Goal: Task Accomplishment & Management: Complete application form

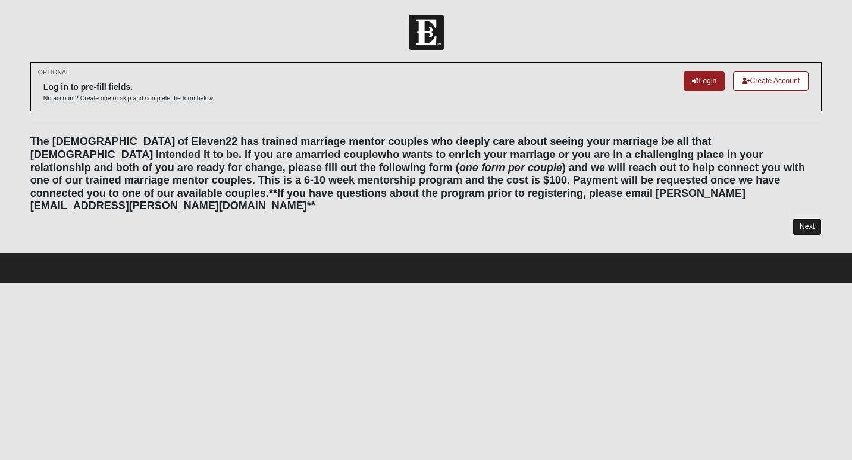
click at [816, 218] on link "Next" at bounding box center [806, 226] width 29 height 17
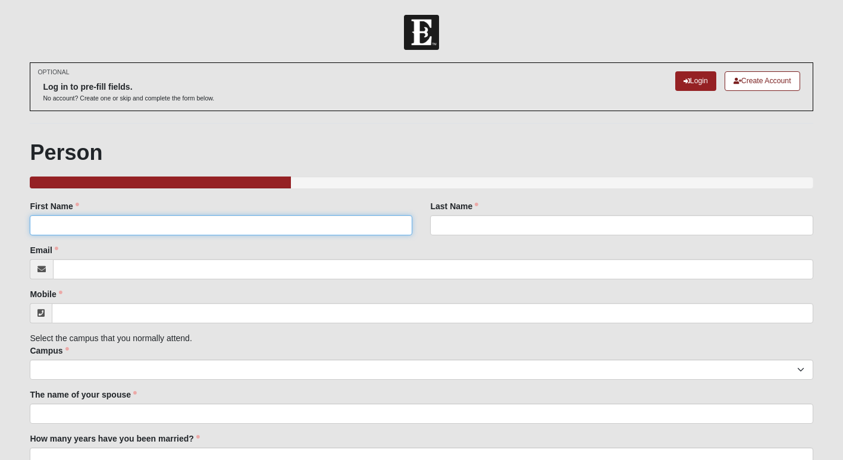
click at [154, 224] on input "First Name" at bounding box center [221, 225] width 383 height 20
type input "[PERSON_NAME]"
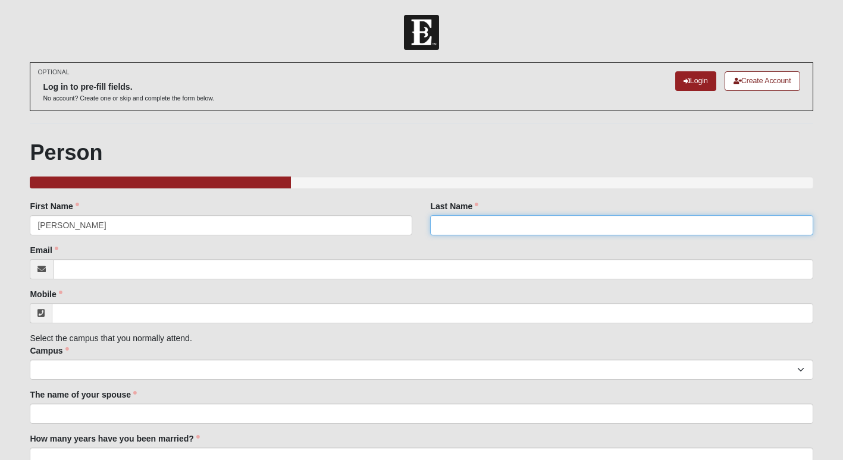
type input "[PERSON_NAME]"
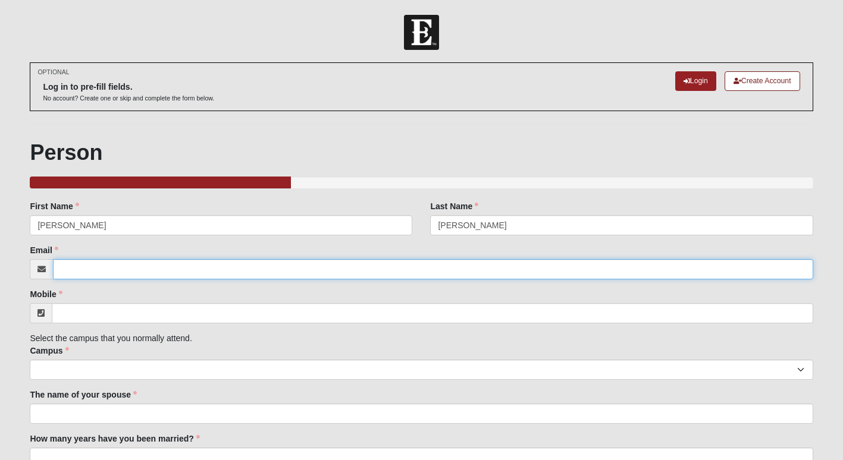
type input "[EMAIL_ADDRESS][DOMAIN_NAME]"
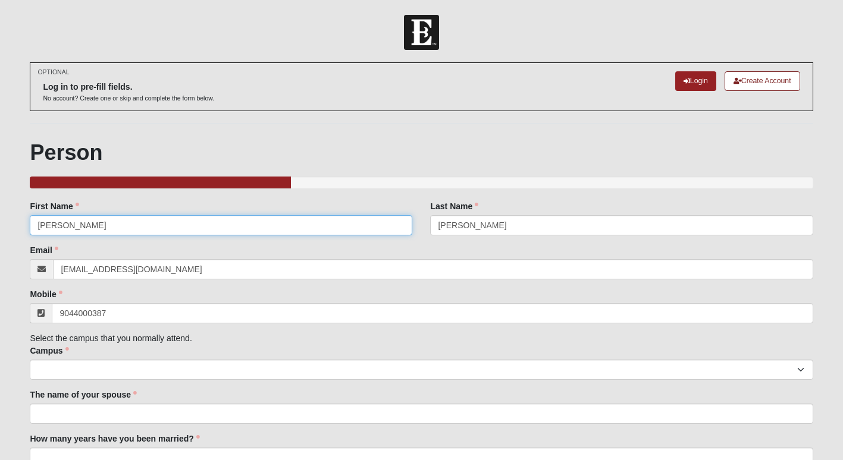
type input "[PHONE_NUMBER]"
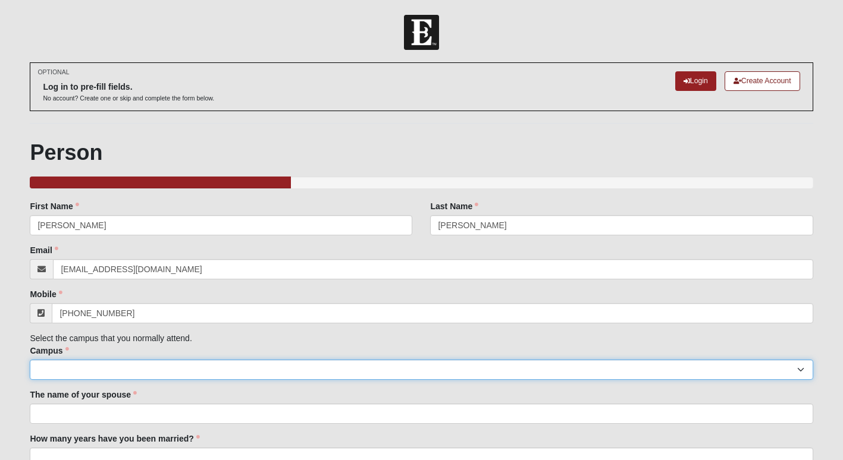
click at [193, 368] on select "Arlington Baymeadows Eleven22 Online [PERSON_NAME][GEOGRAPHIC_DATA] Jesup [GEOG…" at bounding box center [421, 370] width 783 height 20
select select "11"
click at [30, 360] on select "Arlington Baymeadows Eleven22 Online [PERSON_NAME][GEOGRAPHIC_DATA] Jesup [GEOG…" at bounding box center [421, 370] width 783 height 20
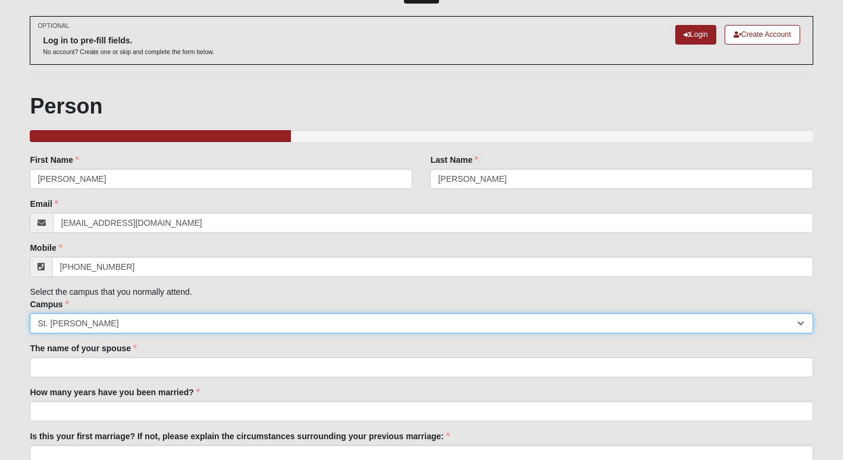
scroll to position [119, 0]
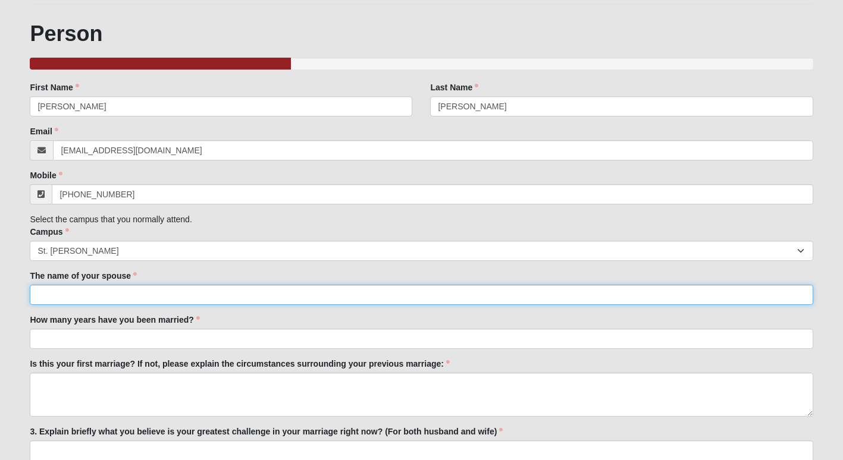
click at [136, 297] on input "The name of your spouse" at bounding box center [421, 295] width 783 height 20
type input "[PERSON_NAME]"
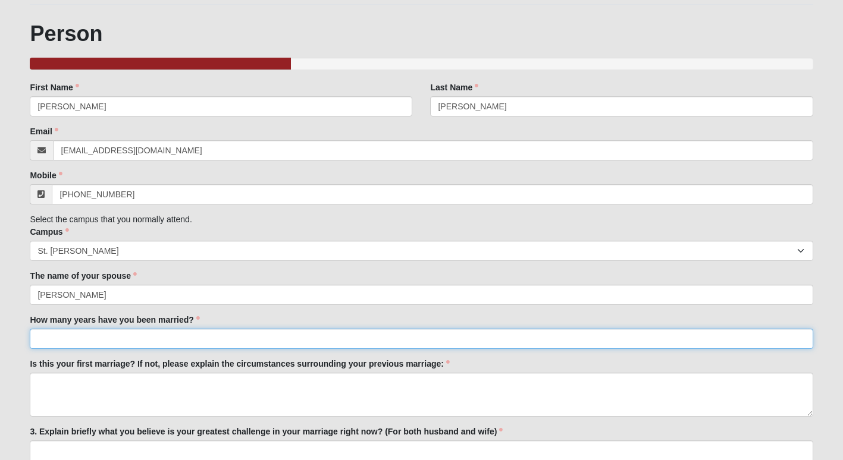
click at [134, 338] on input "How many years have you been married?" at bounding box center [421, 339] width 783 height 20
type input "7"
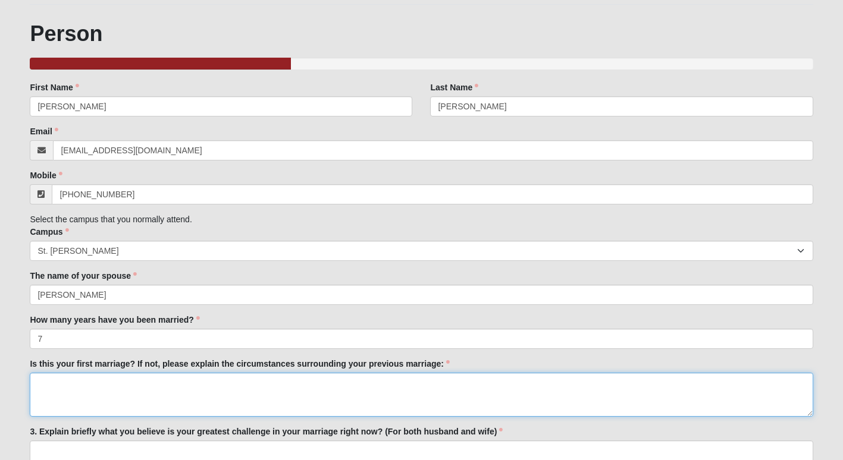
click at [126, 391] on textarea "Is this your first marriage? If not, please explain the circumstances surroundi…" at bounding box center [421, 395] width 783 height 44
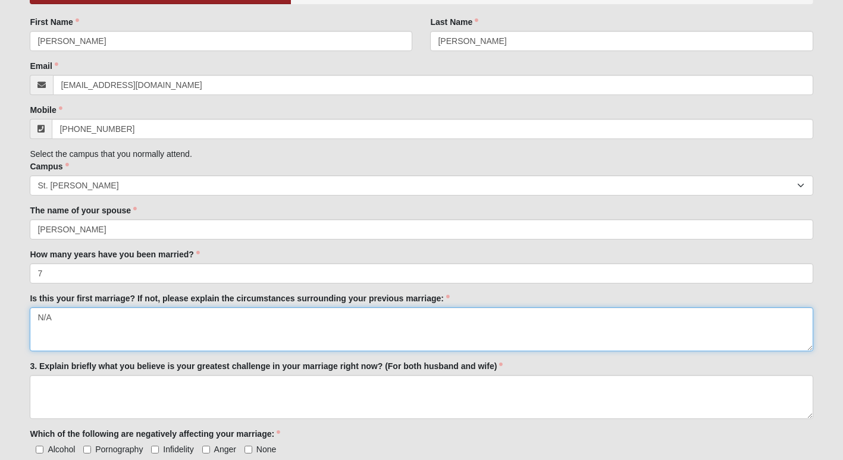
scroll to position [297, 0]
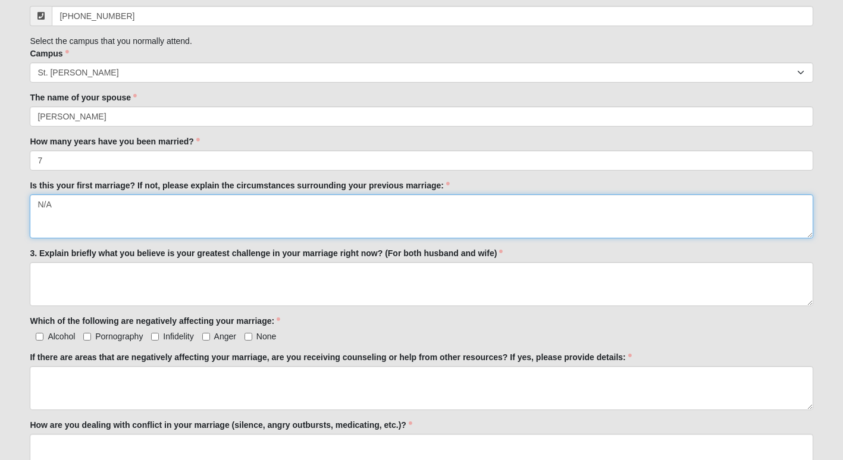
type textarea "N/A"
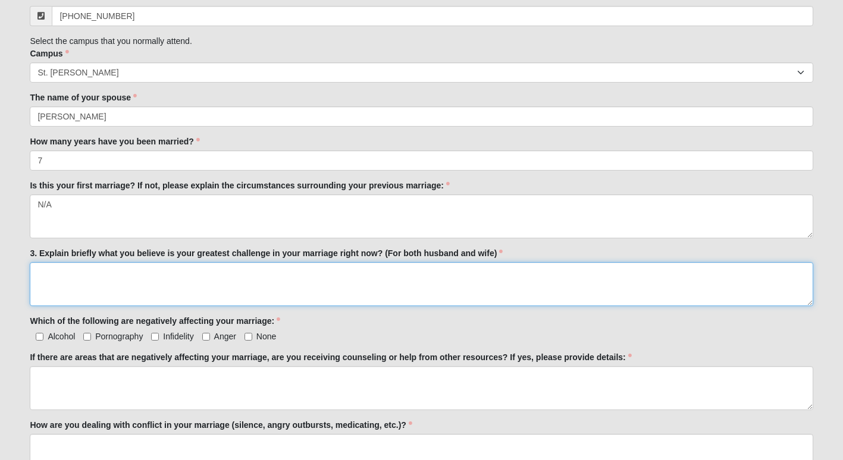
click at [105, 277] on textarea "3. Explain briefly what you believe is your greatest challenge in your marriage…" at bounding box center [421, 284] width 783 height 44
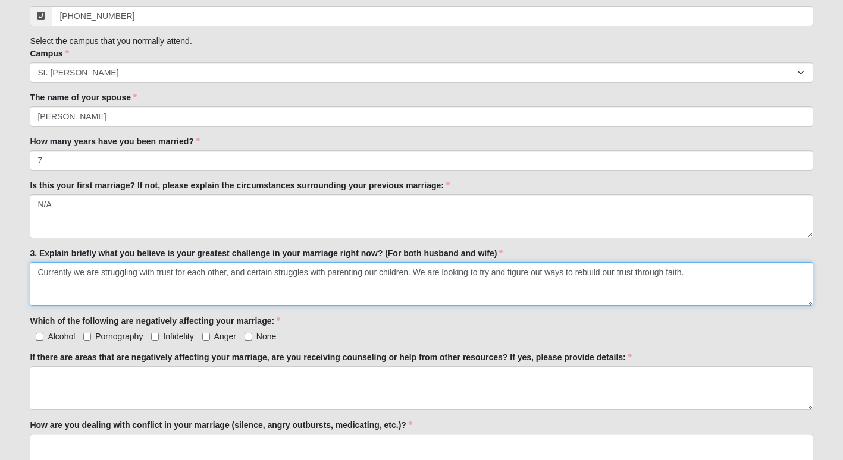
type textarea "Currently we are struggling with trust for each other, and certain struggles wi…"
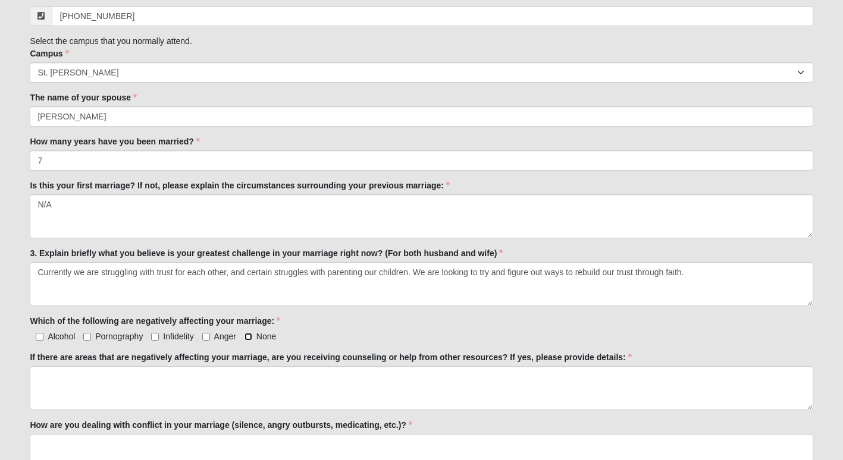
click at [249, 338] on input "None" at bounding box center [249, 337] width 8 height 8
checkbox input "true"
click at [208, 338] on input "Anger" at bounding box center [206, 337] width 8 height 8
checkbox input "true"
click at [249, 335] on input "None" at bounding box center [249, 337] width 8 height 8
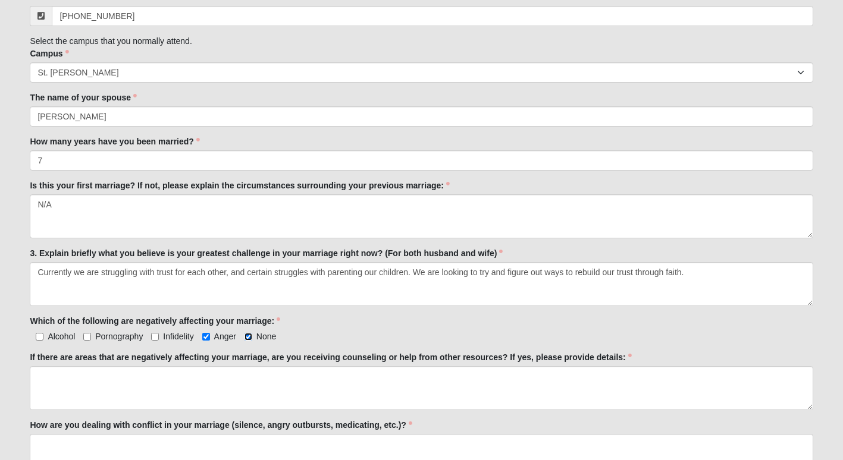
checkbox input "false"
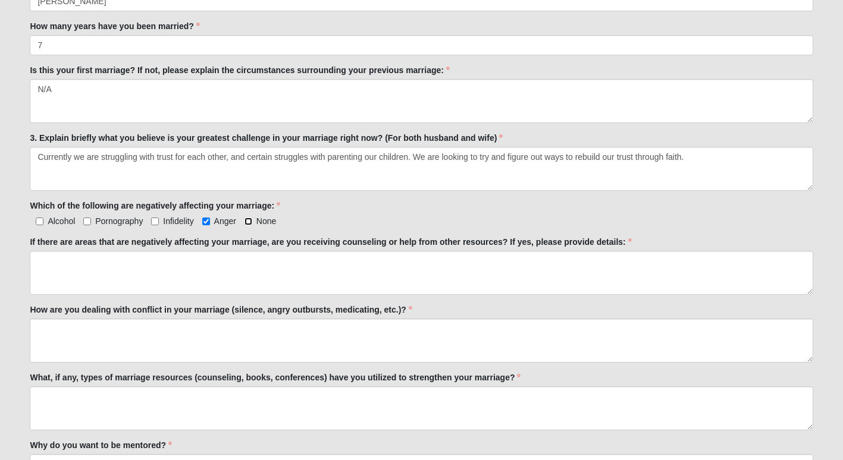
scroll to position [416, 0]
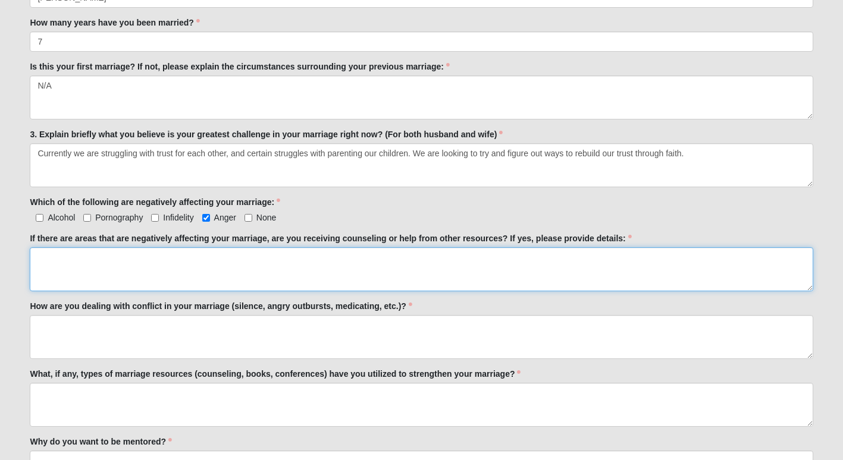
click at [85, 268] on textarea "If there are areas that are negatively affecting your marriage, are you receivi…" at bounding box center [421, 269] width 783 height 44
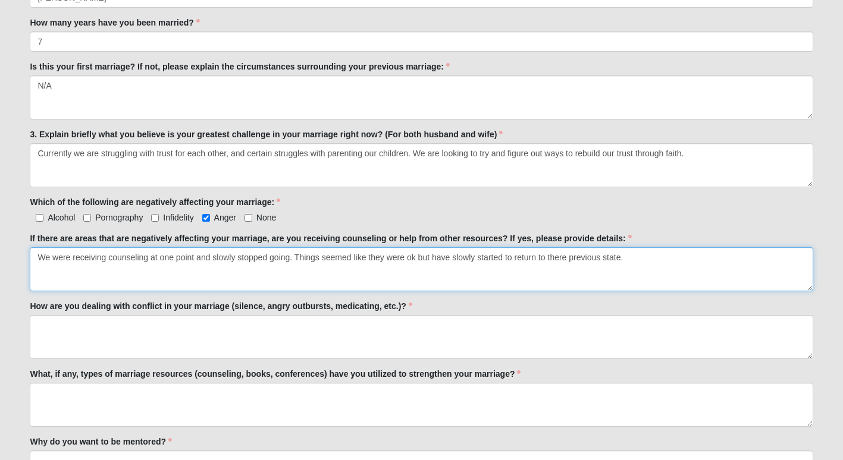
type textarea "We were receiving counseling at one point and slowly stopped going. Things seem…"
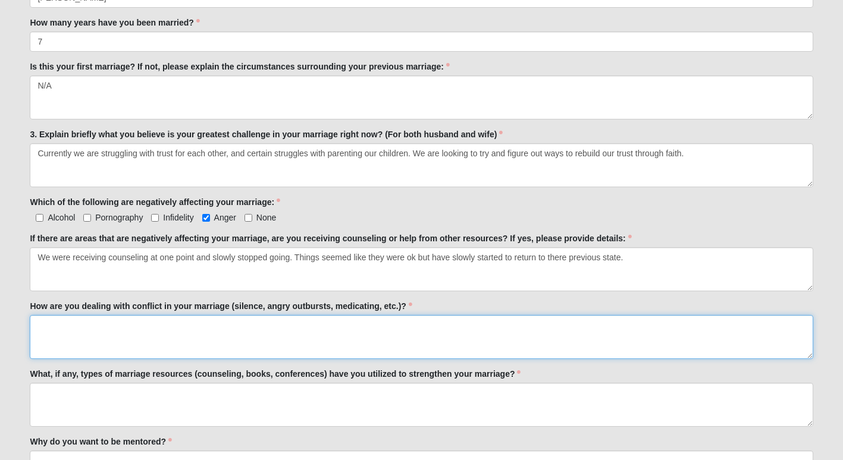
click at [107, 331] on textarea "How are you dealing with conflict in your marriage (silence, angry outbursts, m…" at bounding box center [421, 337] width 783 height 44
type textarea "Silence, outbursts, inability to communicate effectively, depression."
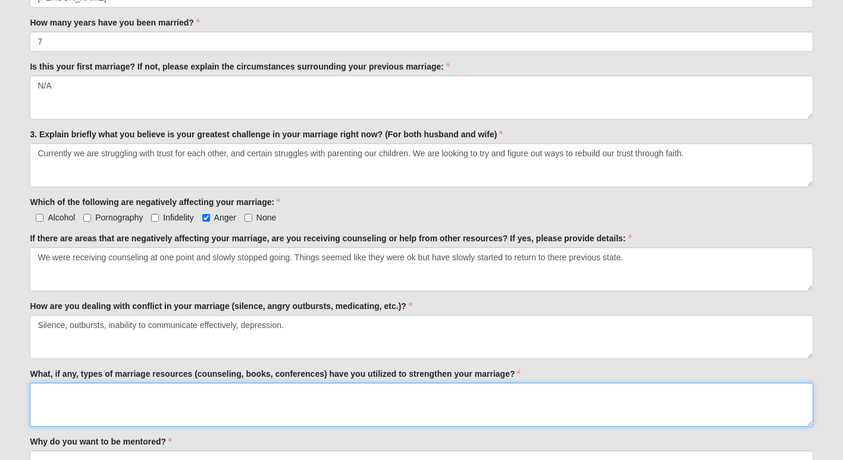
click at [180, 394] on textarea "What, if any, types of marriage resources (counseling, books, conferences) have…" at bounding box center [421, 405] width 783 height 44
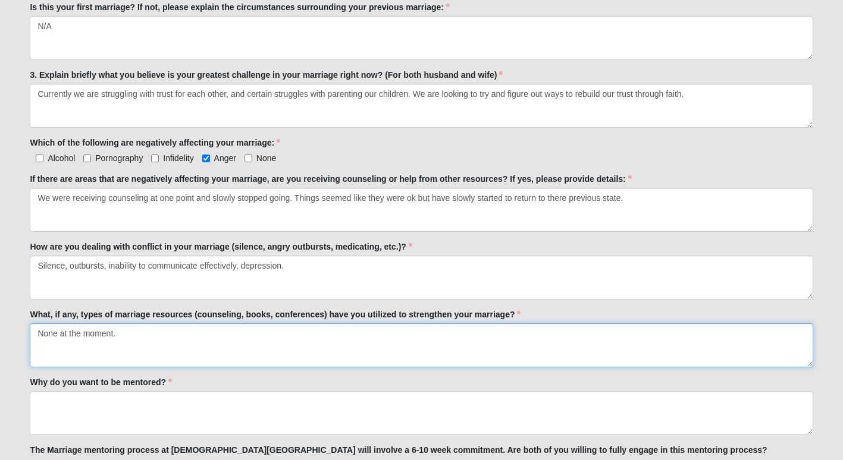
scroll to position [595, 0]
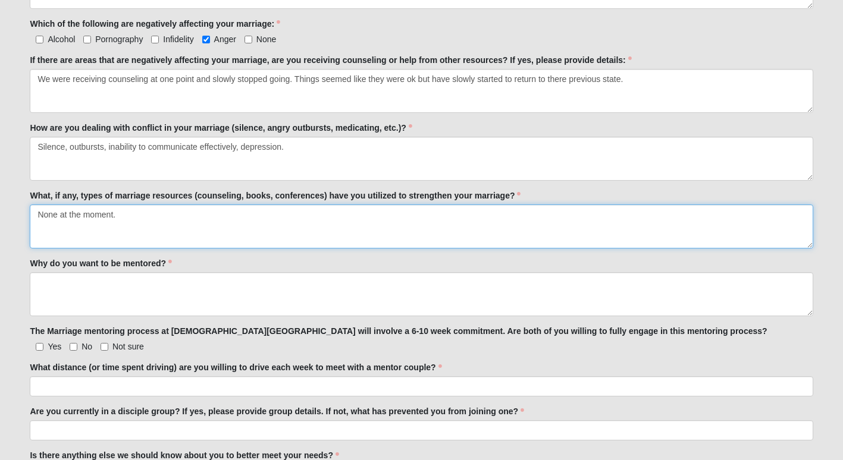
type textarea "None at the moment."
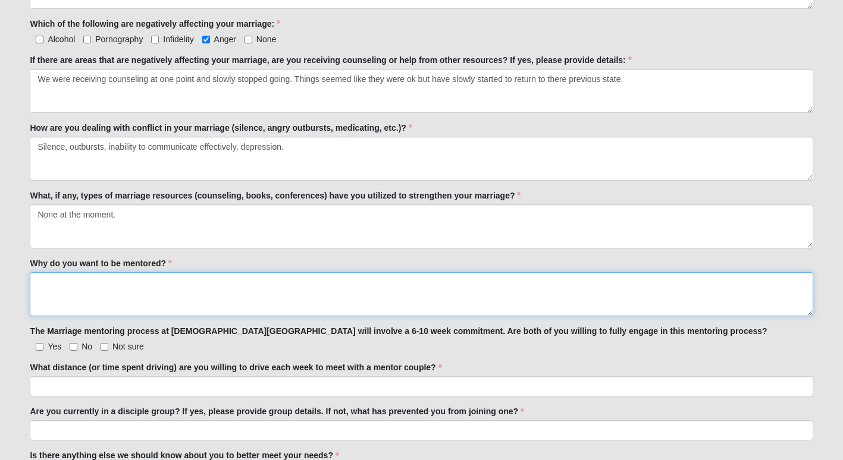
click at [127, 283] on textarea "Why do you want to be mentored?" at bounding box center [421, 294] width 783 height 44
click at [139, 287] on textarea "Why do you want to be mentored?" at bounding box center [421, 294] width 783 height 44
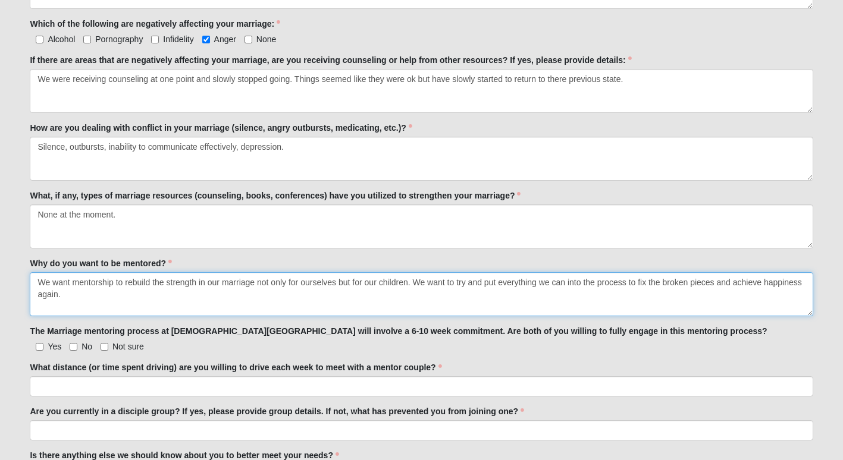
type textarea "We want mentorship to rebuild the strength in our marriage not only for ourselv…"
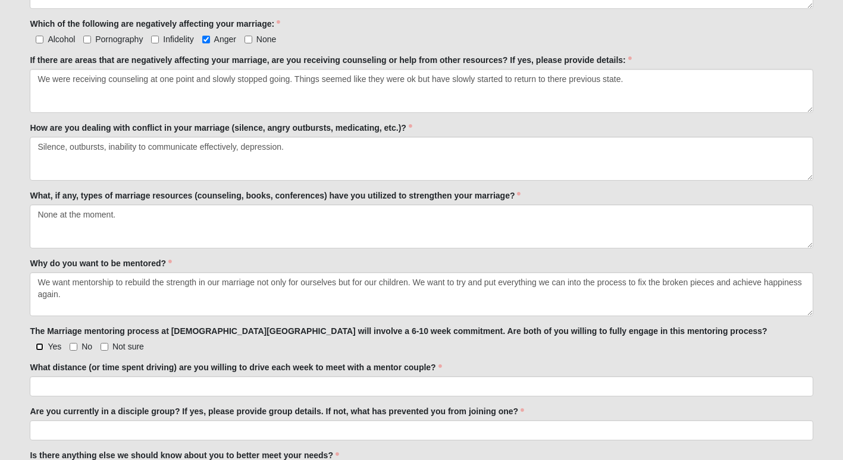
click at [41, 346] on input "Yes" at bounding box center [40, 347] width 8 height 8
checkbox input "true"
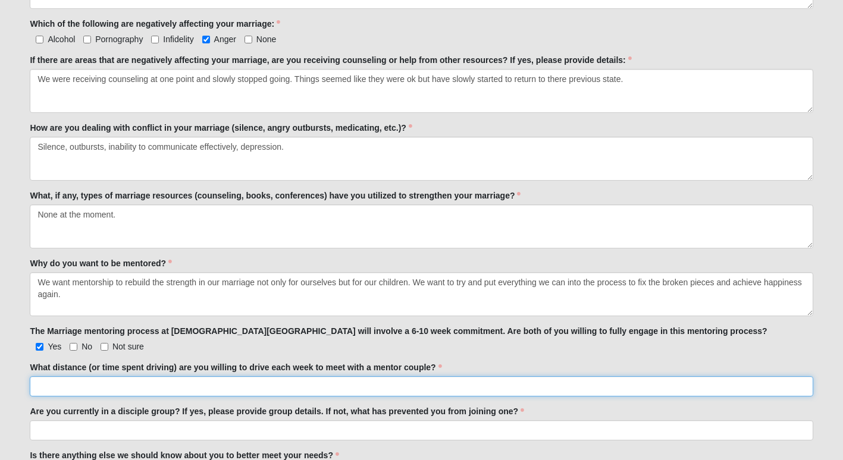
click at [236, 391] on input "What distance (or time spent driving) are you willing to drive each week to mee…" at bounding box center [421, 387] width 783 height 20
type input "10"
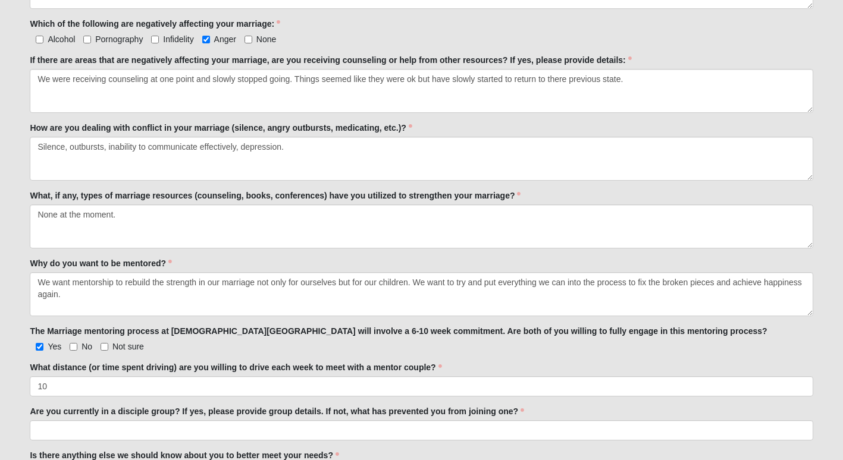
click at [23, 402] on div "OPTIONAL Log in to pre-fill fields. No account? Create one or skip and complete…" at bounding box center [421, 9] width 801 height 1083
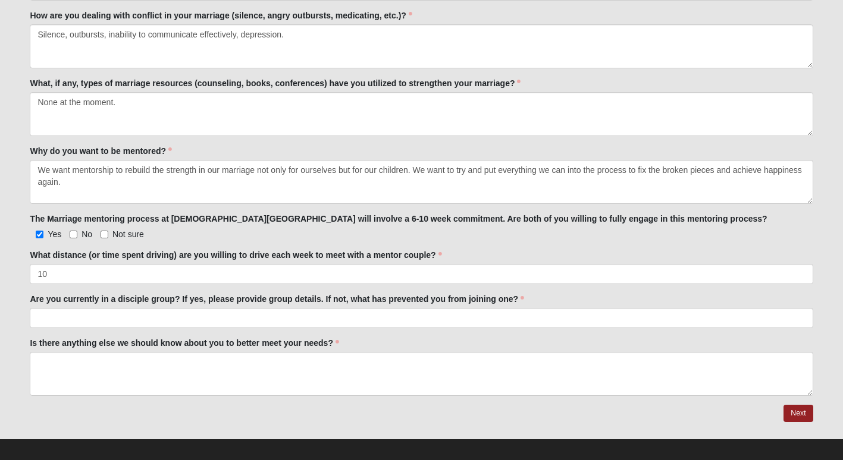
scroll to position [714, 0]
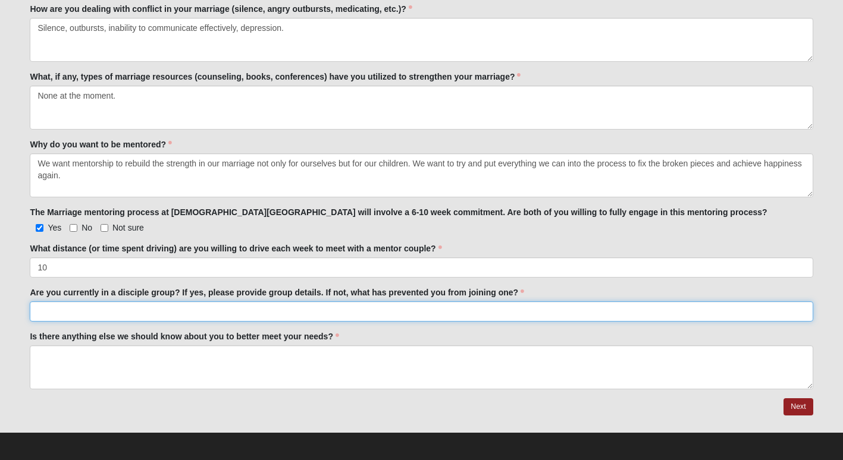
click at [117, 314] on input "Are you currently in a disciple group? If yes, please provide group details. If…" at bounding box center [421, 312] width 783 height 20
type input "N"
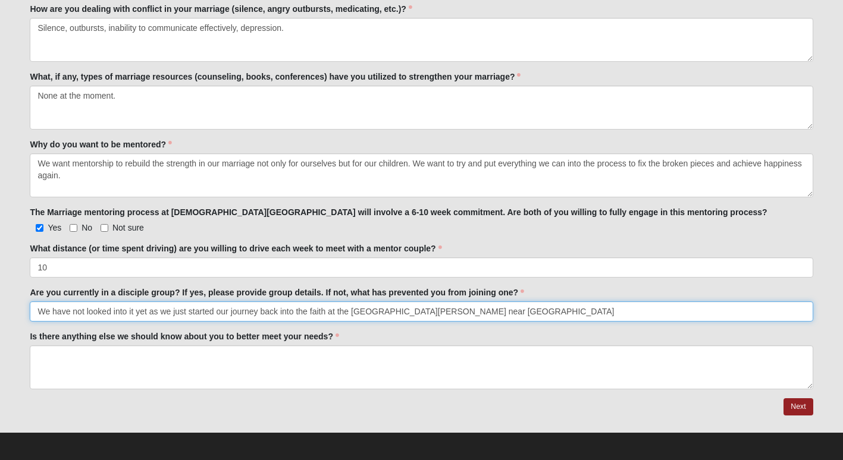
type input "We have not looked into it yet as we just started our journey back into the fai…"
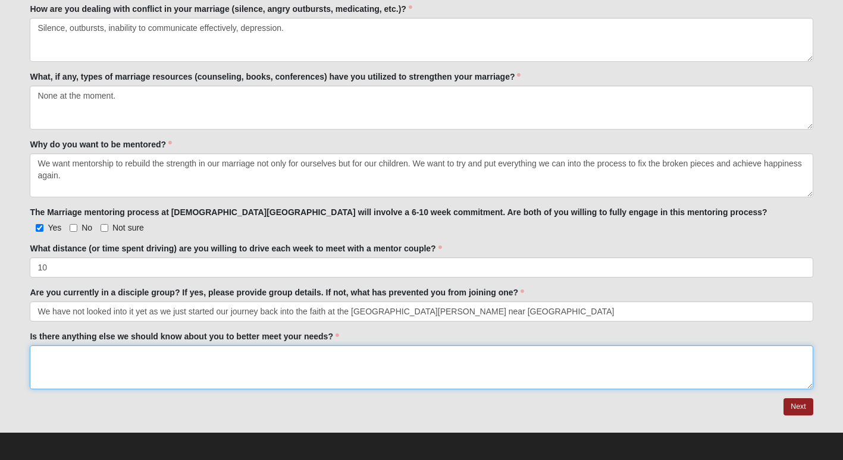
click at [151, 363] on textarea "Is there anything else we should know about you to better meet your needs?" at bounding box center [421, 368] width 783 height 44
type textarea "H"
type textarea "Hoping we can do everything we need to fix what we are currently battling."
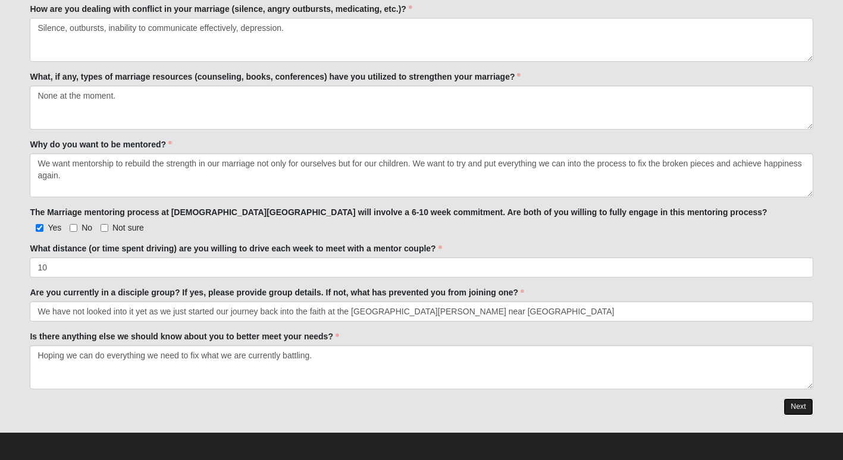
click at [805, 408] on link "Next" at bounding box center [797, 407] width 29 height 17
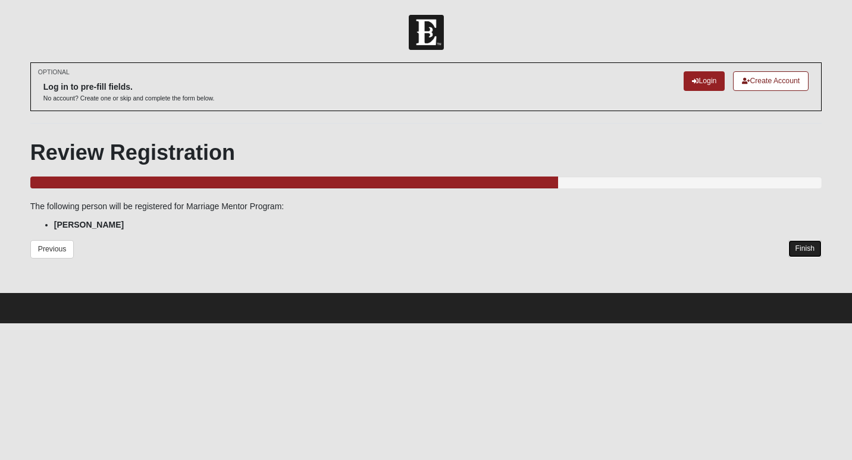
click at [808, 252] on link "Finish" at bounding box center [805, 248] width 34 height 17
